Goal: Task Accomplishment & Management: Use online tool/utility

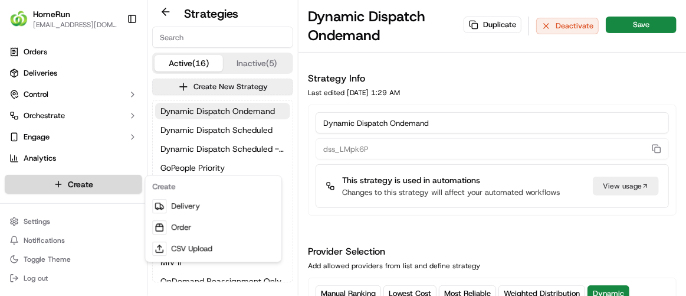
click at [77, 179] on html "HomeRun [EMAIL_ADDRESS][DOMAIN_NAME] Toggle Sidebar Orders Deliveries Control O…" at bounding box center [343, 148] width 686 height 296
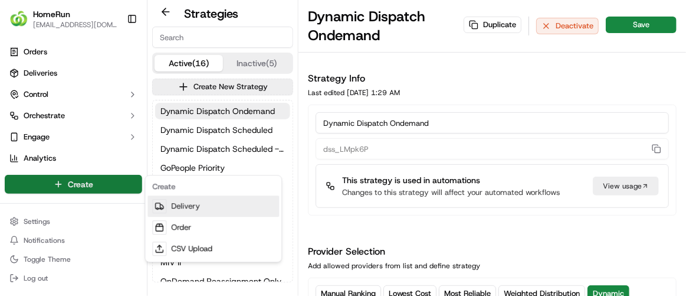
click at [182, 210] on link "Delivery" at bounding box center [213, 205] width 132 height 21
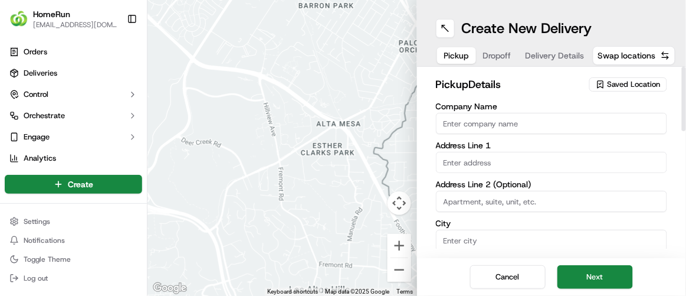
click at [616, 82] on span "Saved Location" at bounding box center [634, 84] width 53 height 11
